Goal: Information Seeking & Learning: Learn about a topic

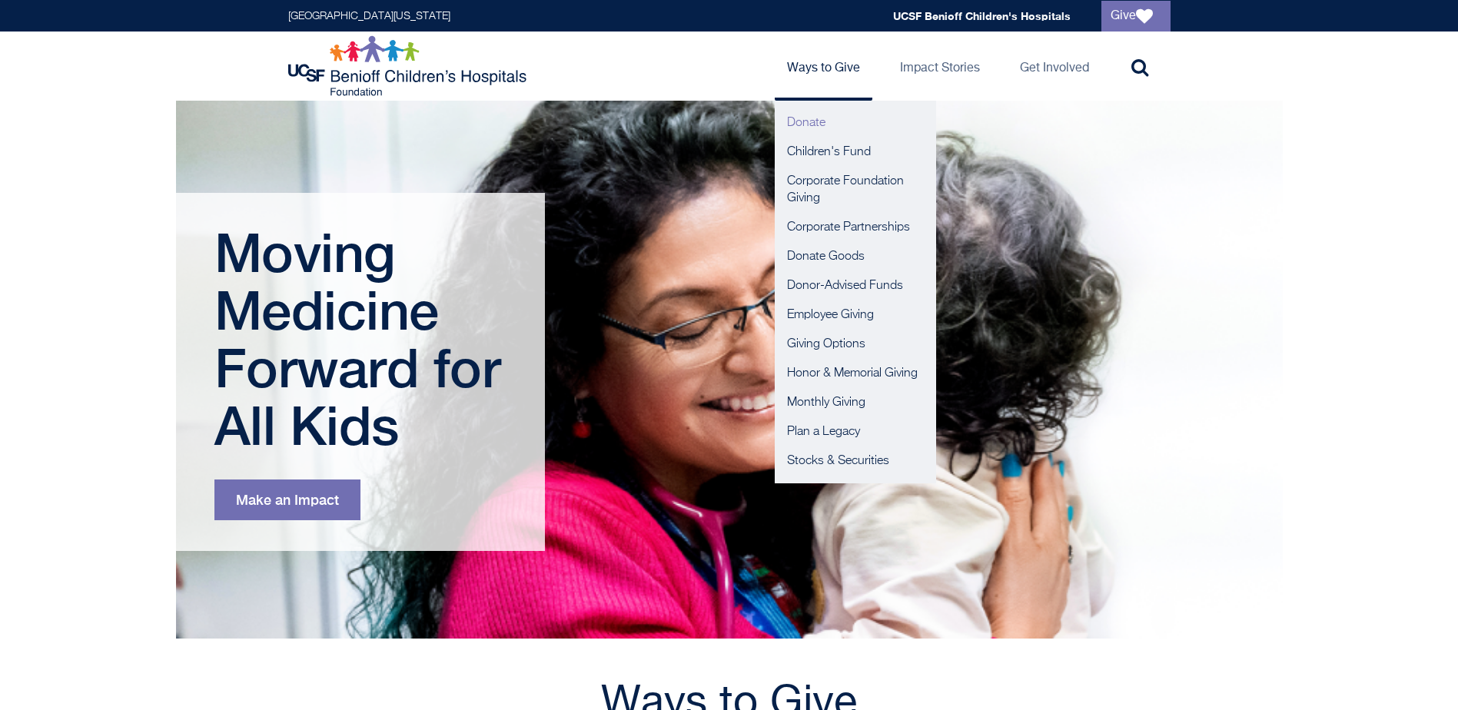
click at [809, 125] on link "Donate" at bounding box center [855, 122] width 161 height 29
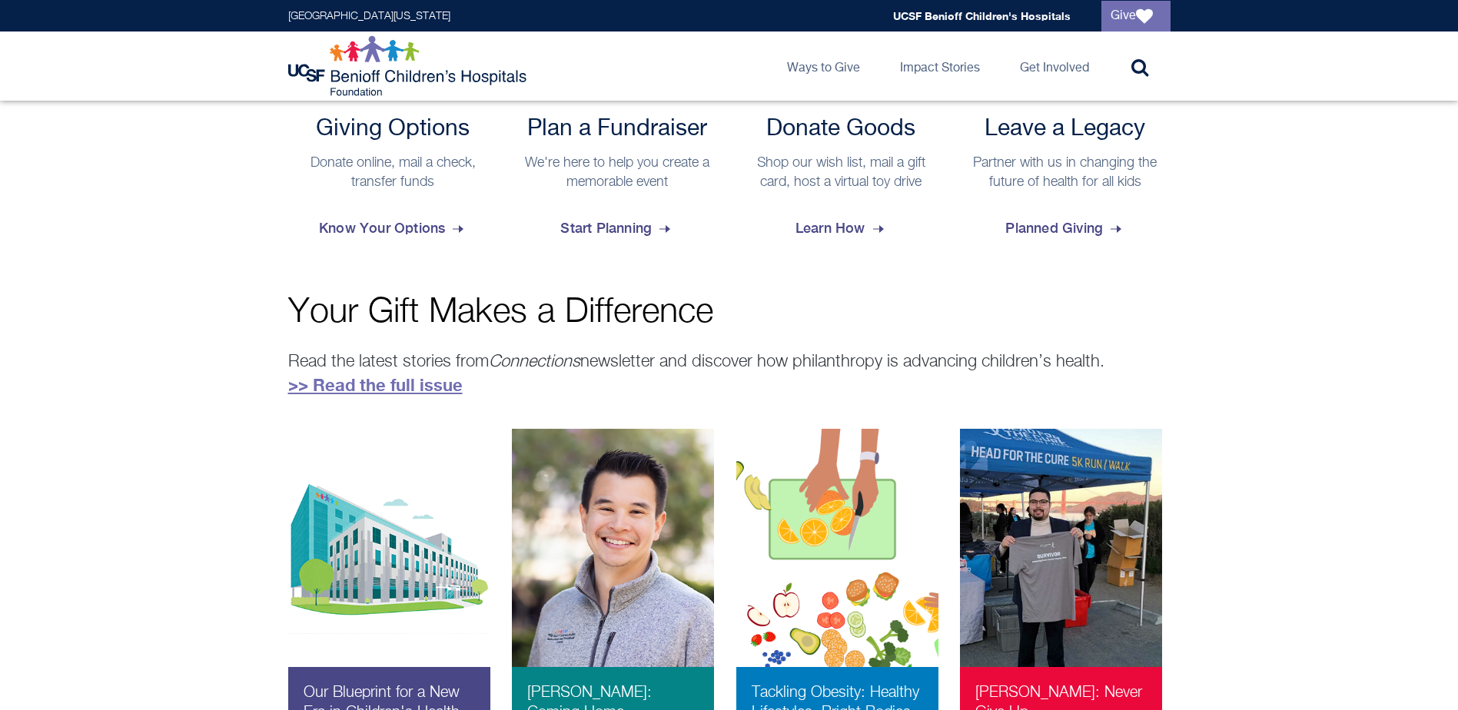
scroll to position [670, 0]
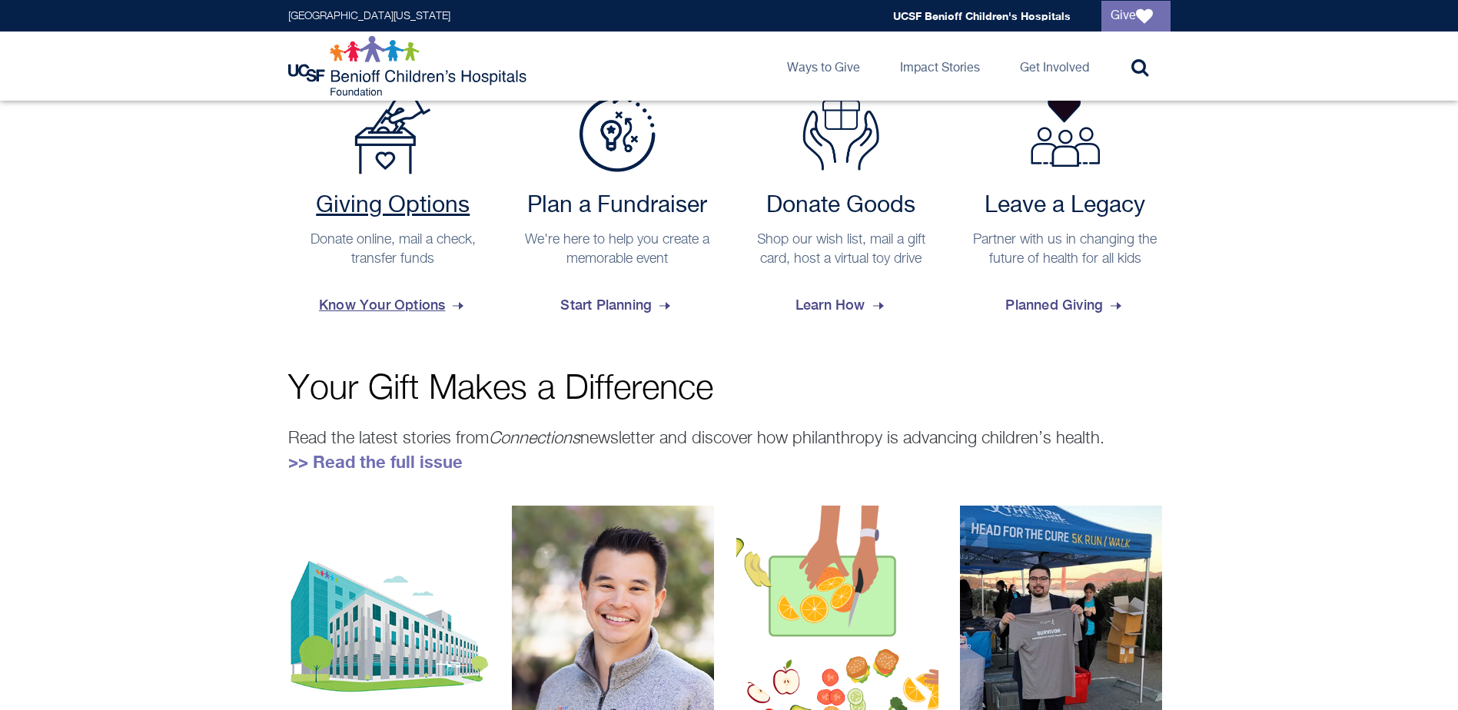
click at [380, 309] on span "Know Your Options" at bounding box center [393, 305] width 148 height 42
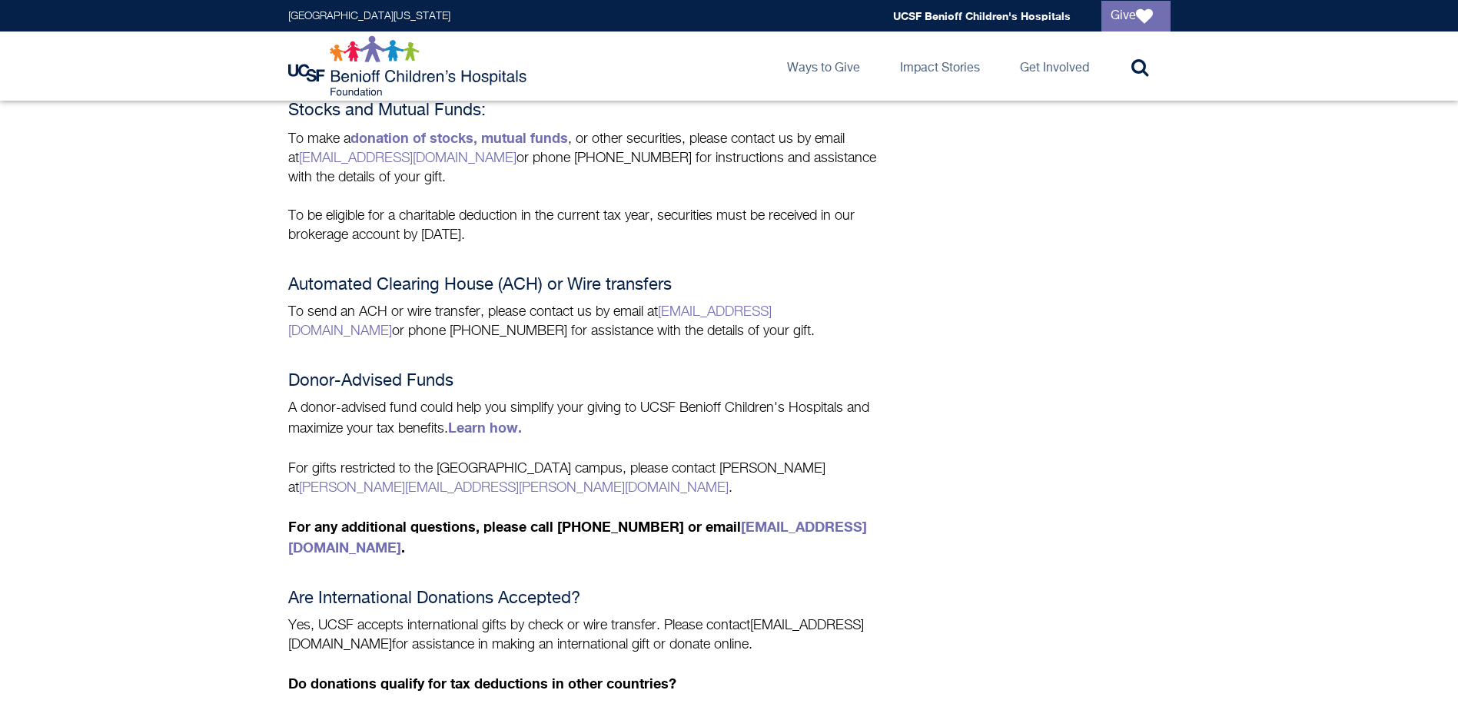
scroll to position [509, 0]
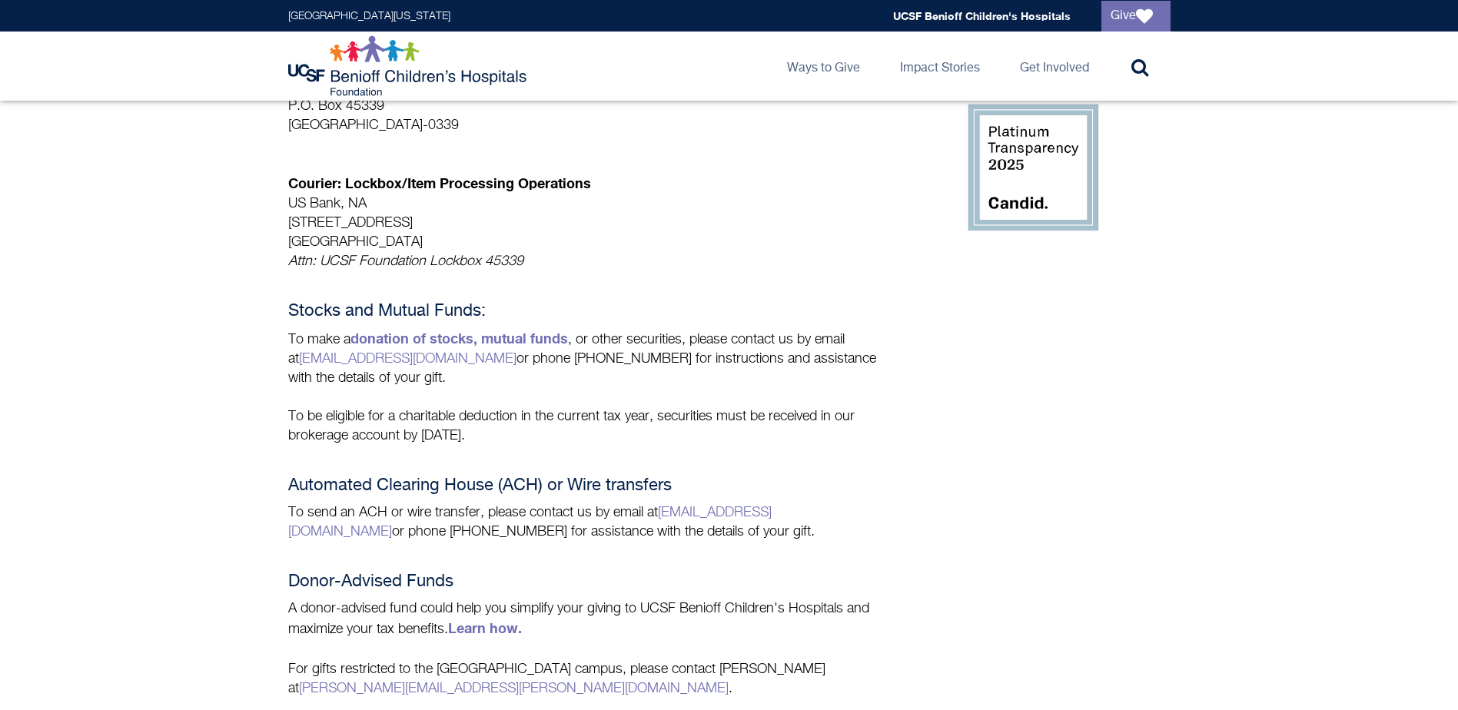
click at [371, 75] on img at bounding box center [409, 66] width 242 height 62
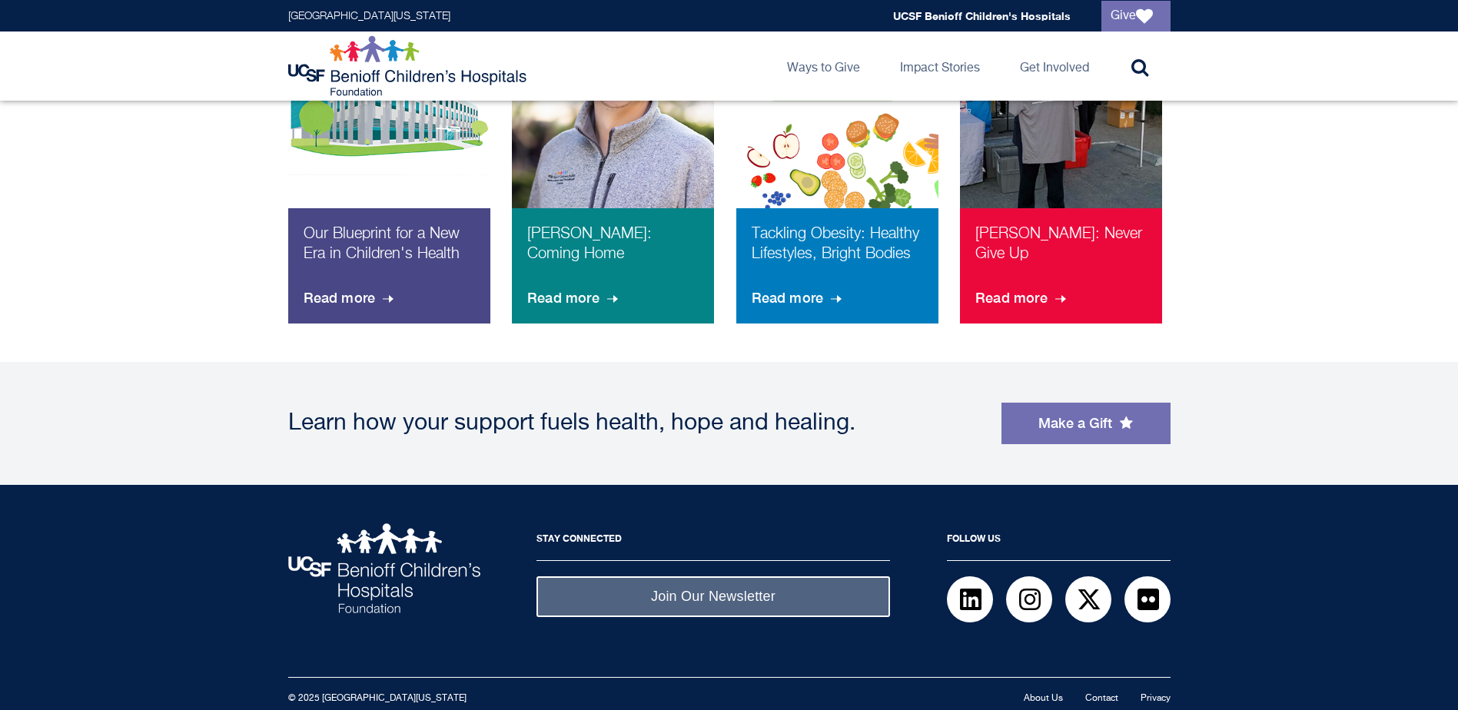
scroll to position [1208, 0]
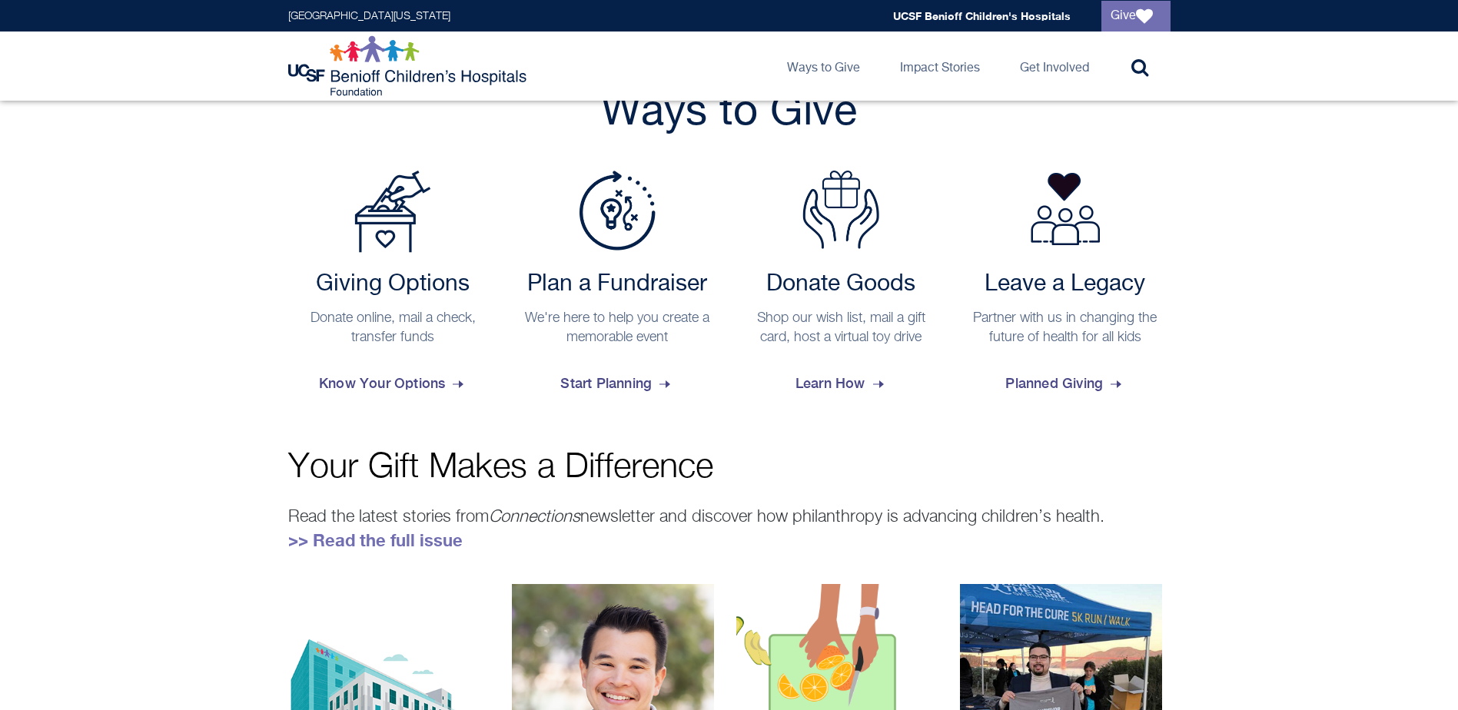
scroll to position [516, 0]
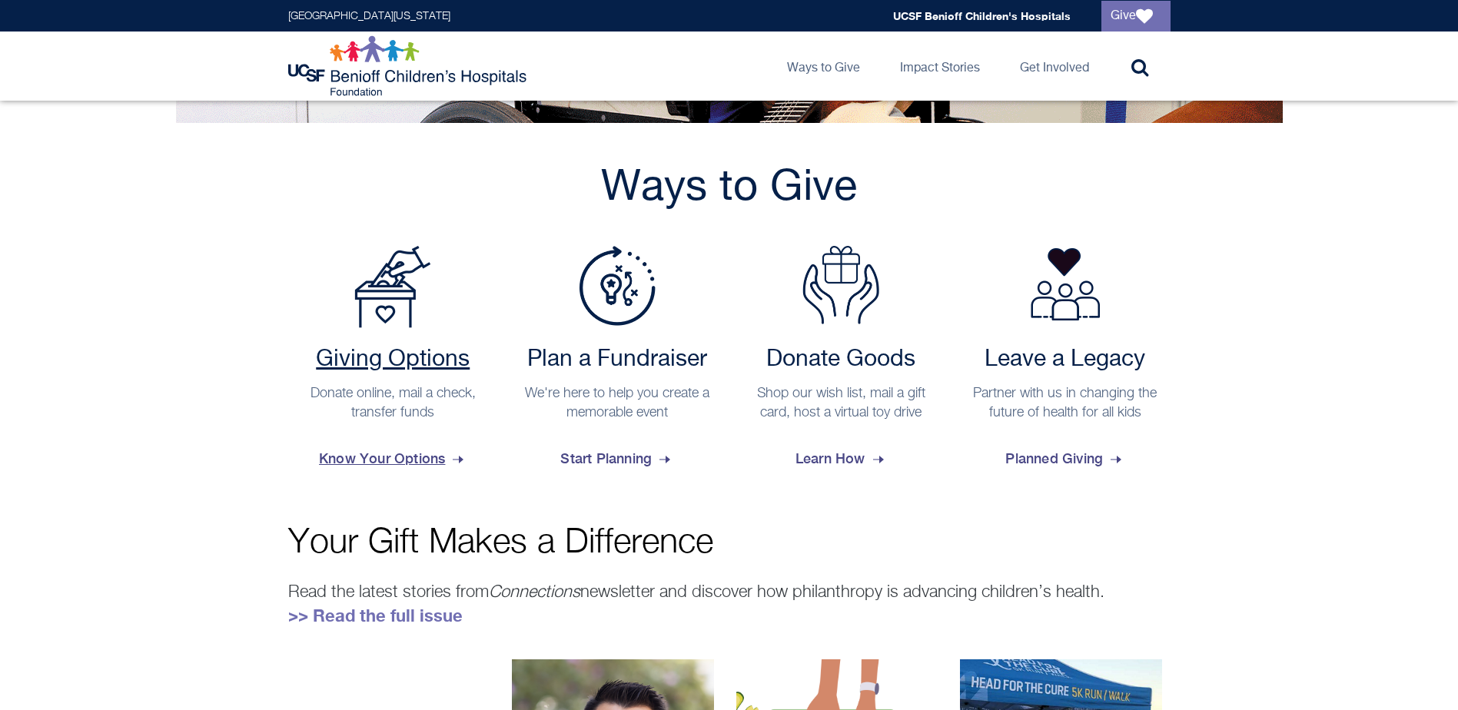
click at [414, 447] on span "Know Your Options" at bounding box center [393, 459] width 148 height 42
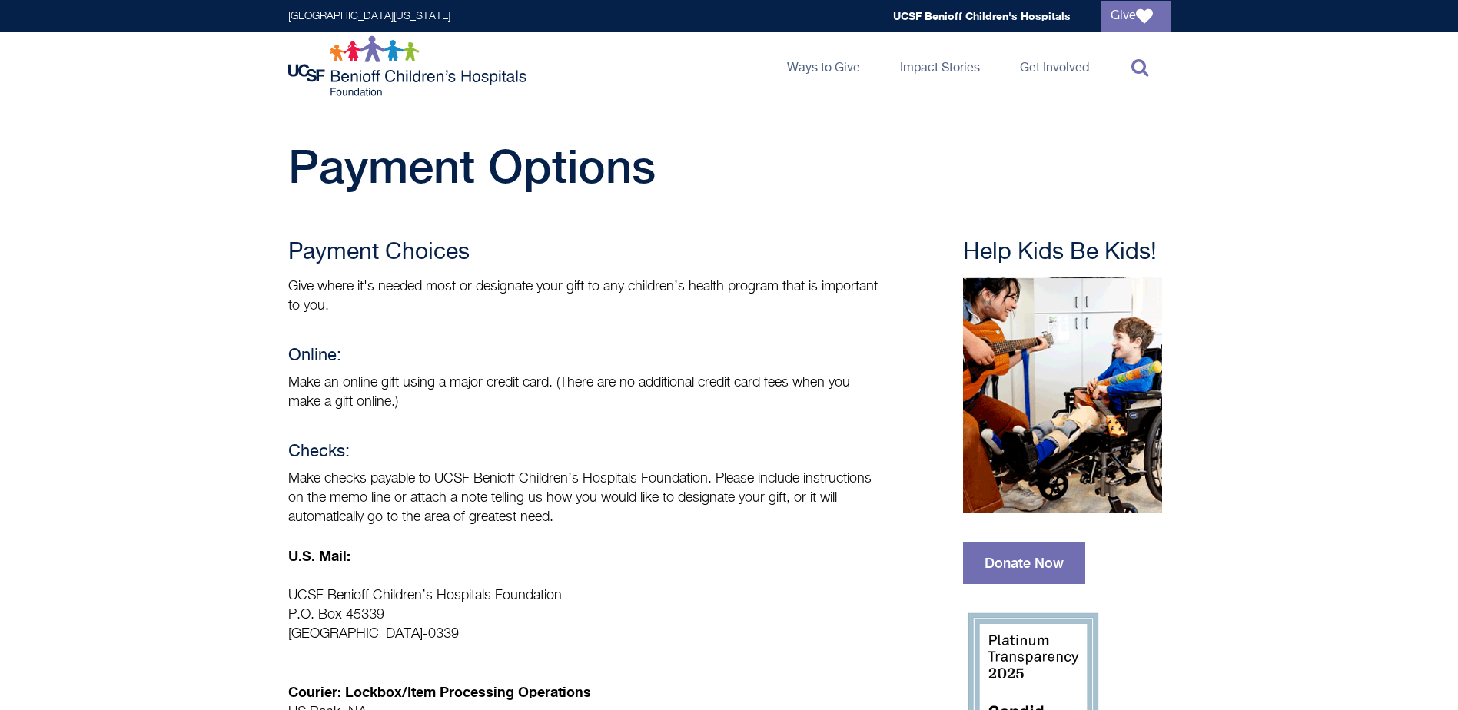
click at [1141, 72] on icon at bounding box center [1140, 67] width 17 height 18
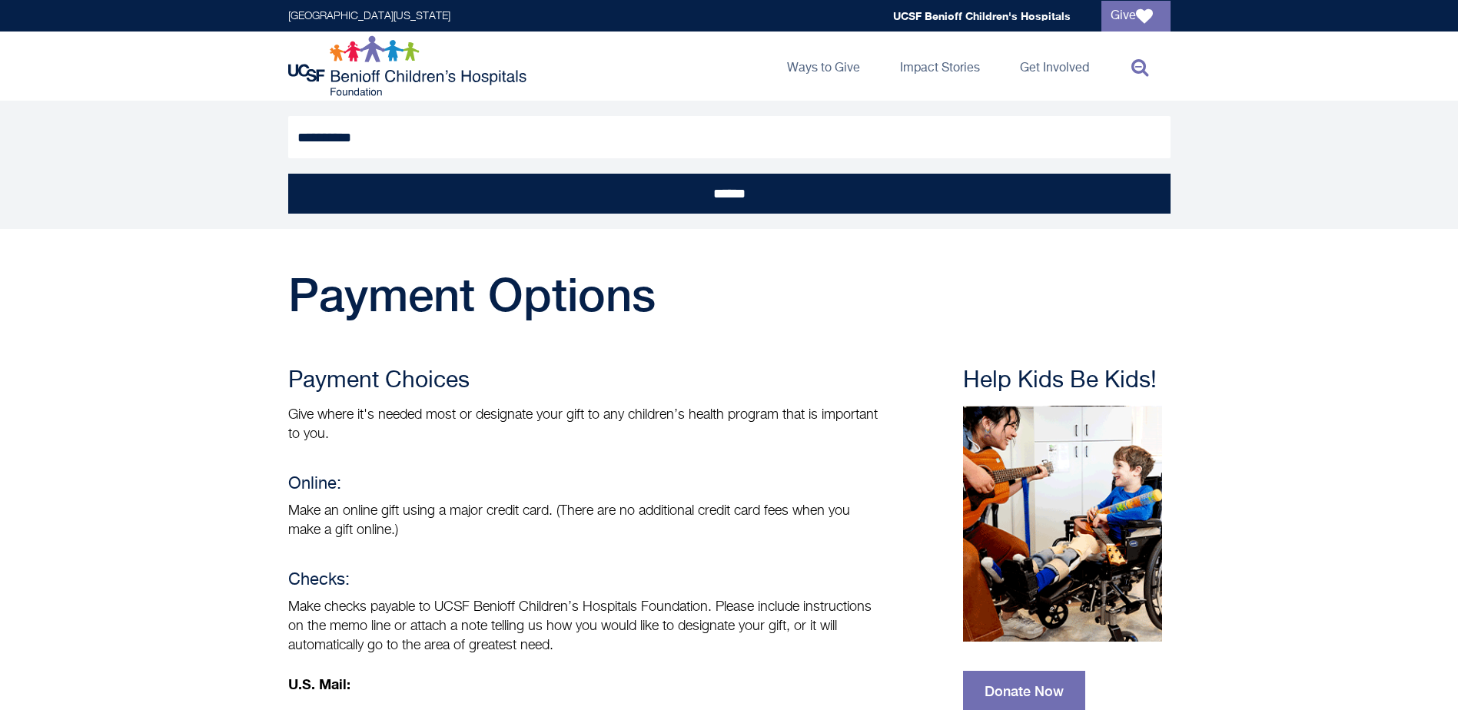
type input "**********"
click at [288, 174] on input "******" at bounding box center [729, 194] width 883 height 40
